Goal: Task Accomplishment & Management: Manage account settings

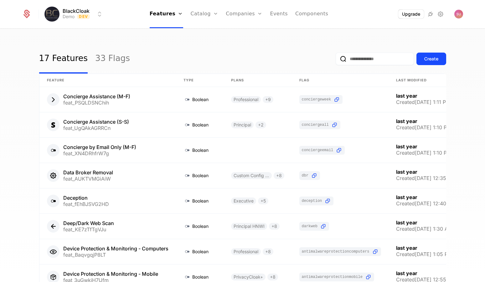
click at [264, 47] on div "17 Features 33 Flags Create" at bounding box center [242, 58] width 407 height 29
click at [455, 17] on img "Open user button" at bounding box center [459, 14] width 9 height 9
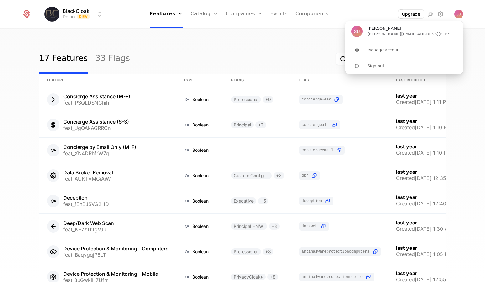
click at [441, 14] on icon at bounding box center [441, 14] width 8 height 8
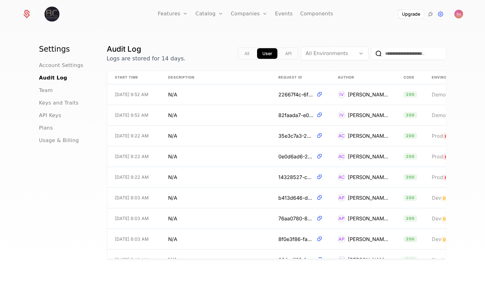
click at [42, 93] on span "Team" at bounding box center [46, 91] width 14 height 8
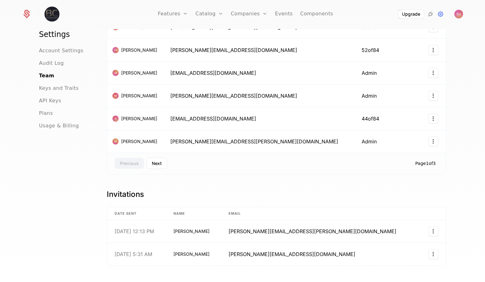
click at [153, 158] on button "Next" at bounding box center [157, 163] width 21 height 11
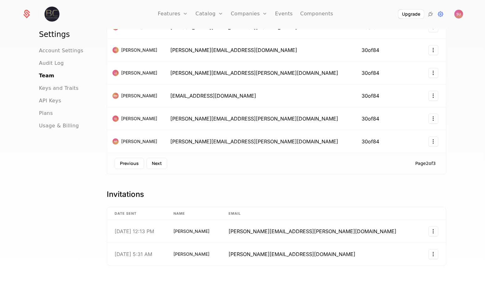
click at [152, 162] on button "Next" at bounding box center [157, 163] width 21 height 11
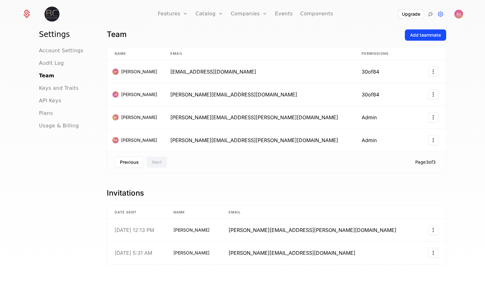
click at [259, 182] on div "Team Add teammate Name Email Permissions [PERSON_NAME] [EMAIL_ADDRESS][DOMAIN_N…" at bounding box center [277, 150] width 340 height 242
